Goal: Task Accomplishment & Management: Use online tool/utility

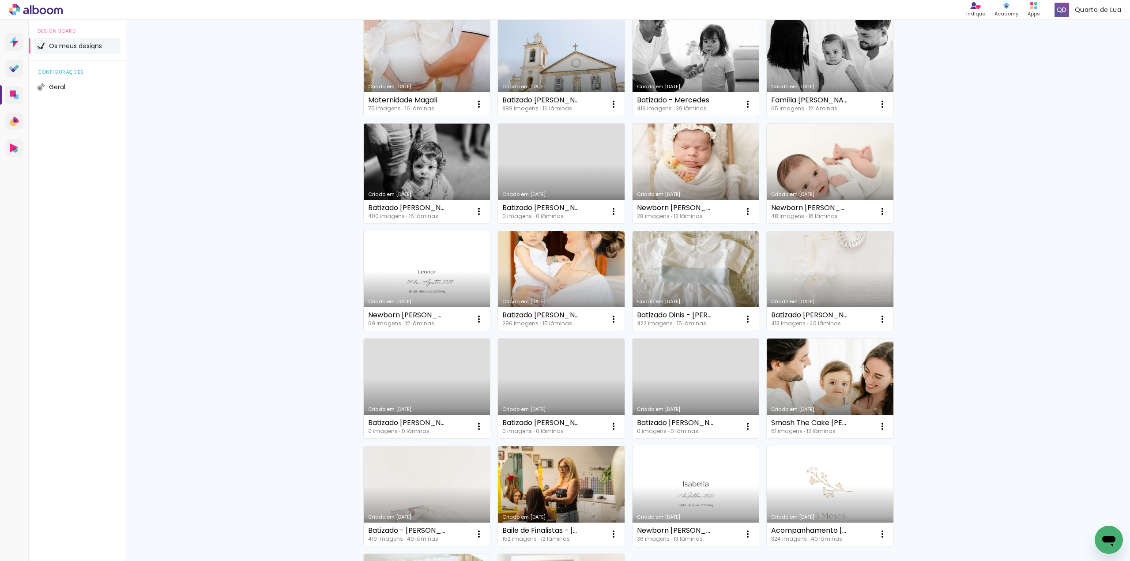
scroll to position [396, 0]
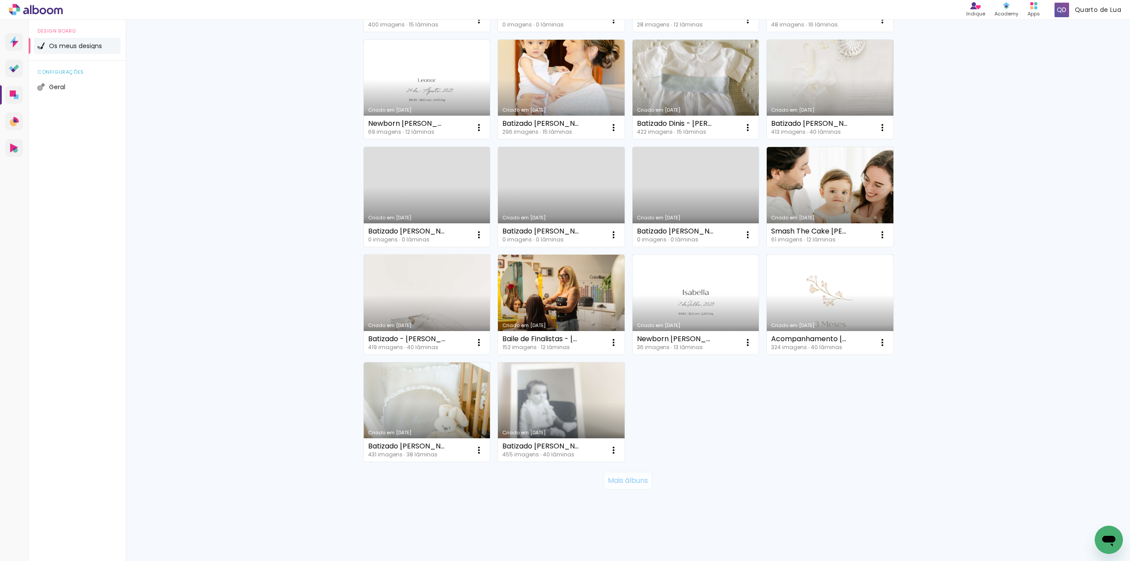
click at [0, 0] on slot "Mais álbuns" at bounding box center [0, 0] width 0 height 0
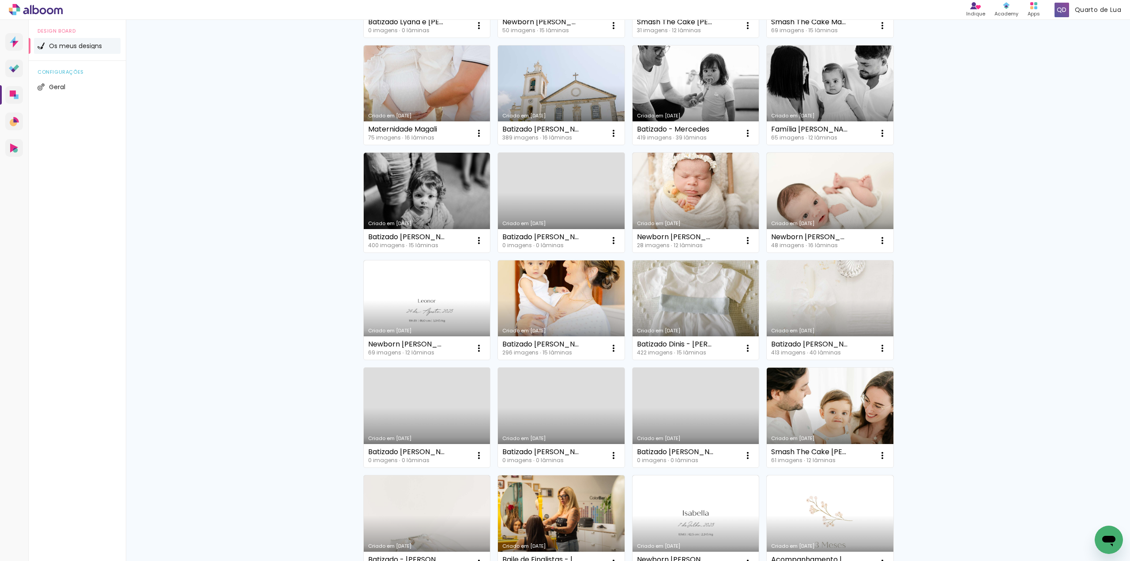
scroll to position [0, 0]
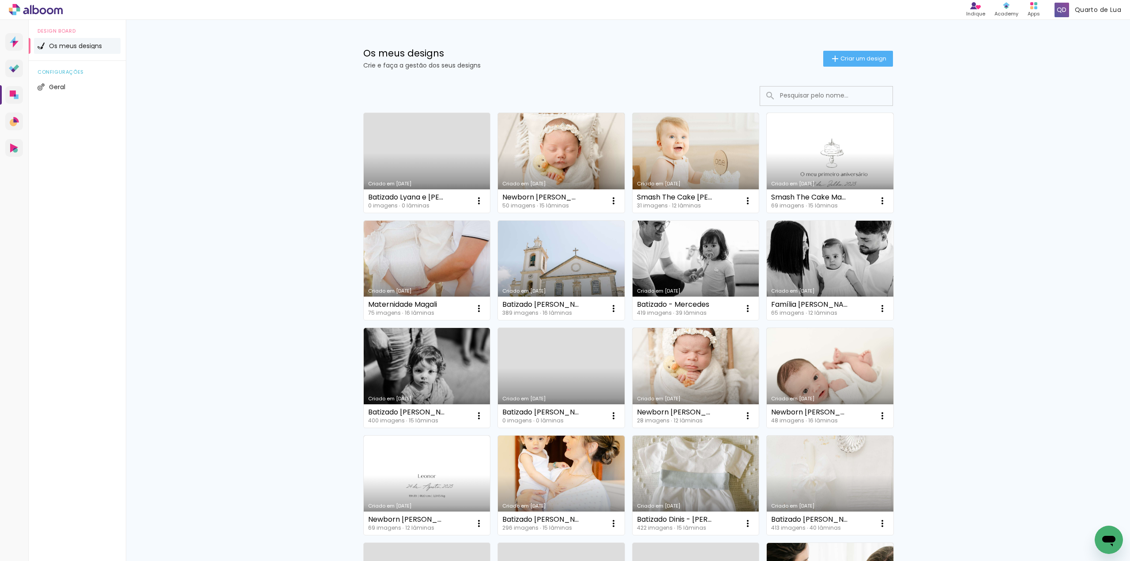
click at [805, 96] on input at bounding box center [838, 95] width 126 height 18
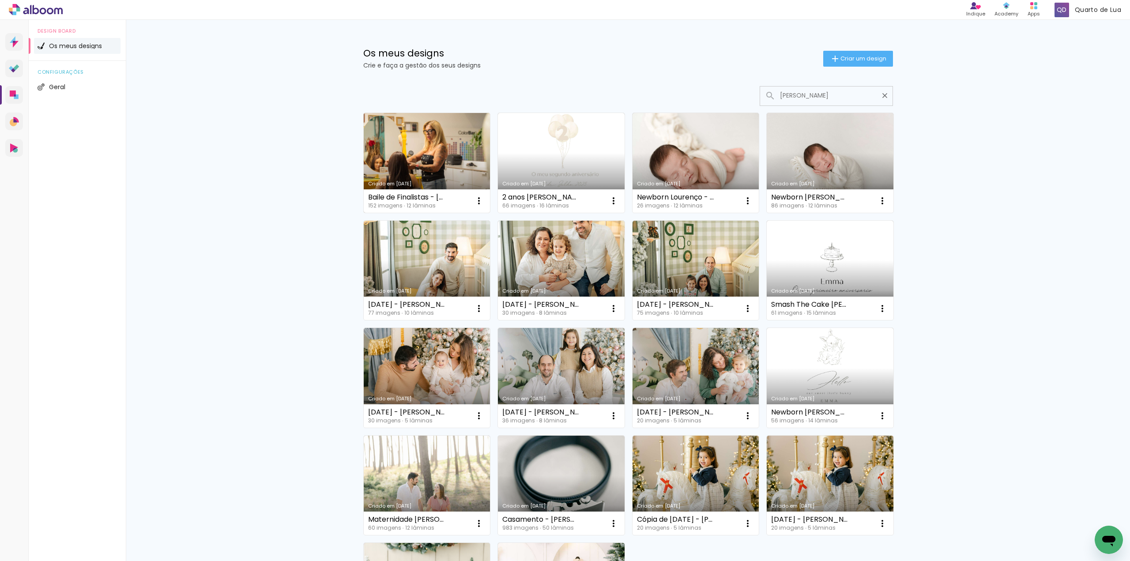
type input "[PERSON_NAME]"
type paper-input "[PERSON_NAME]"
click at [398, 135] on link "Criado em [DATE]" at bounding box center [427, 163] width 127 height 100
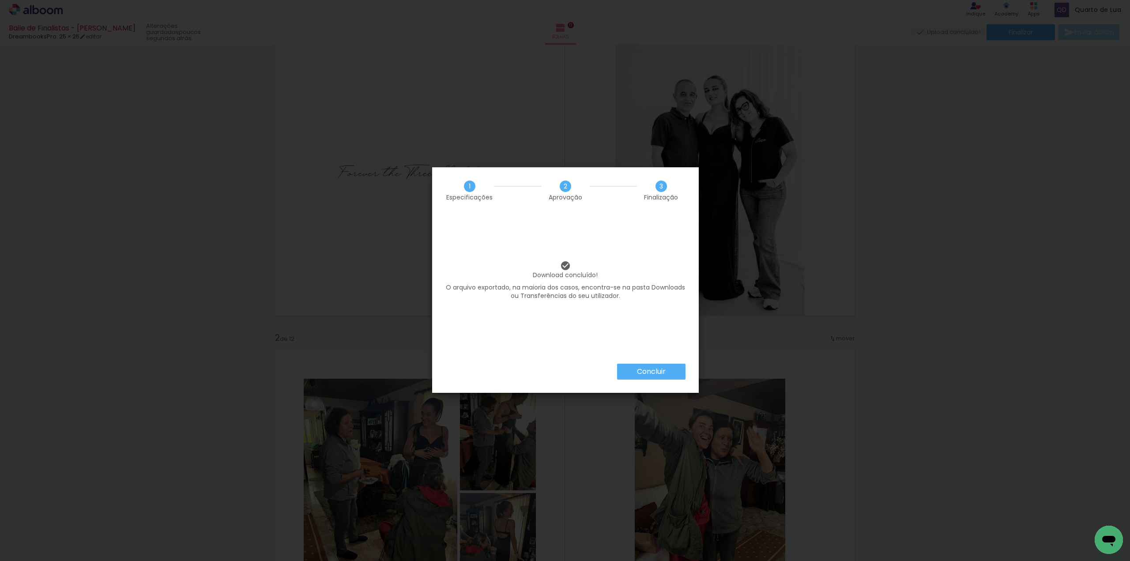
click at [0, 0] on slot "Concluir" at bounding box center [0, 0] width 0 height 0
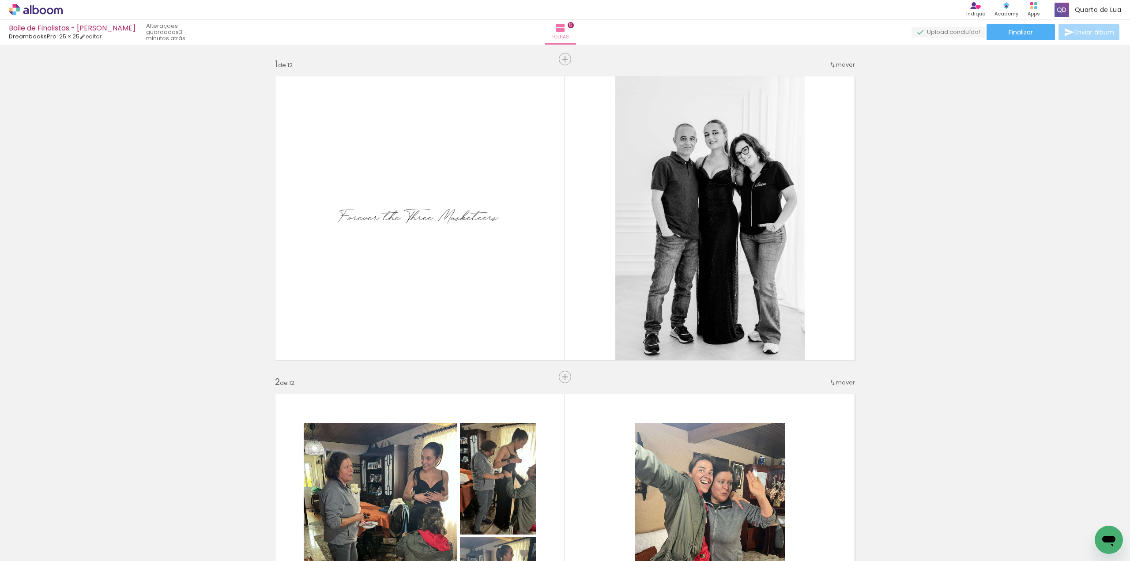
scroll to position [44, 0]
